Goal: Navigation & Orientation: Find specific page/section

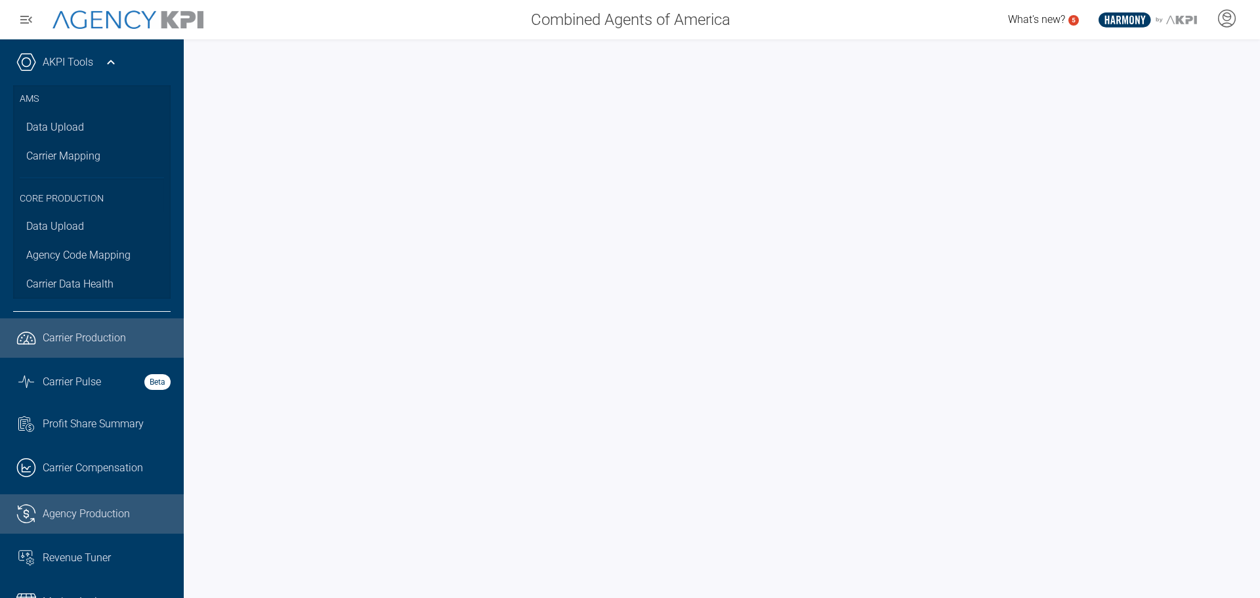
click at [66, 335] on span "Carrier Production" at bounding box center [84, 338] width 83 height 16
click at [109, 54] on icon at bounding box center [111, 62] width 16 height 16
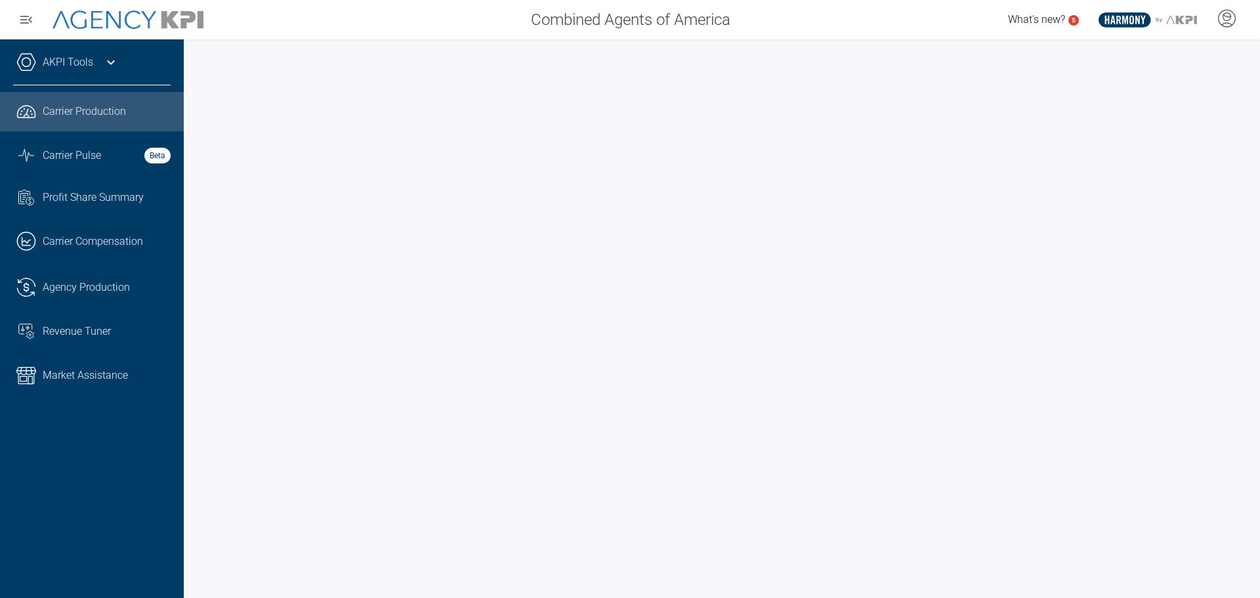
click at [75, 108] on span "Carrier Production" at bounding box center [84, 112] width 83 height 16
click at [92, 289] on span "Agency Production" at bounding box center [86, 287] width 87 height 16
click at [112, 113] on span "Carrier Production" at bounding box center [84, 112] width 83 height 16
